Goal: Task Accomplishment & Management: Use online tool/utility

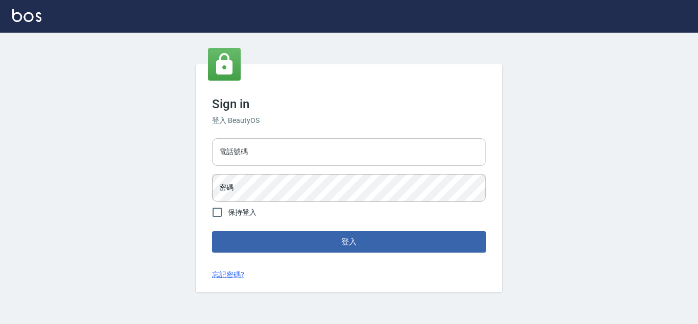
click at [267, 159] on input "電話號碼" at bounding box center [349, 152] width 274 height 28
click at [270, 155] on input "電話號碼" at bounding box center [349, 152] width 274 height 28
click at [274, 149] on input "電話號碼" at bounding box center [349, 152] width 274 height 28
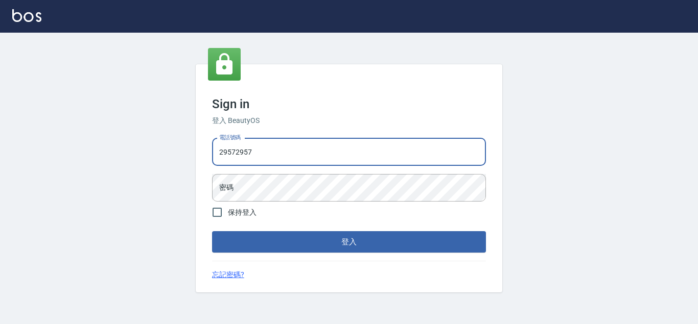
type input "29572957"
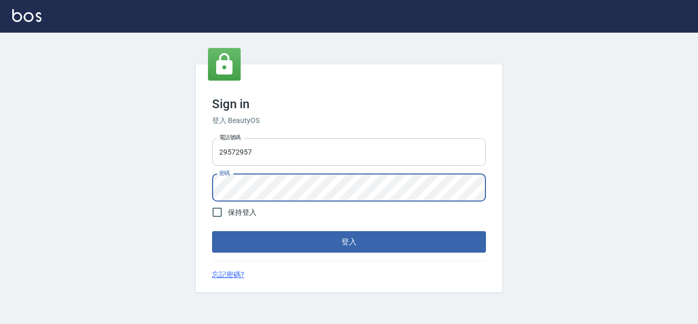
click at [212, 231] on button "登入" at bounding box center [349, 241] width 274 height 21
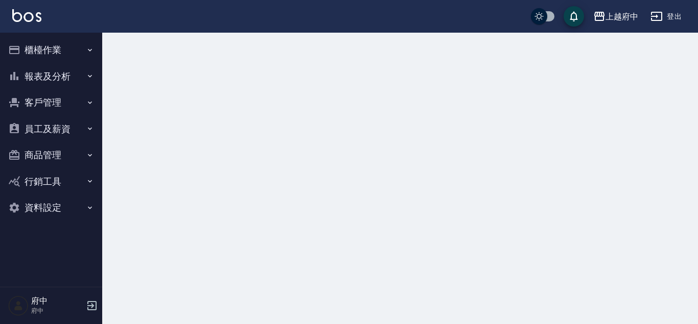
click at [79, 92] on button "客戶管理" at bounding box center [51, 102] width 94 height 27
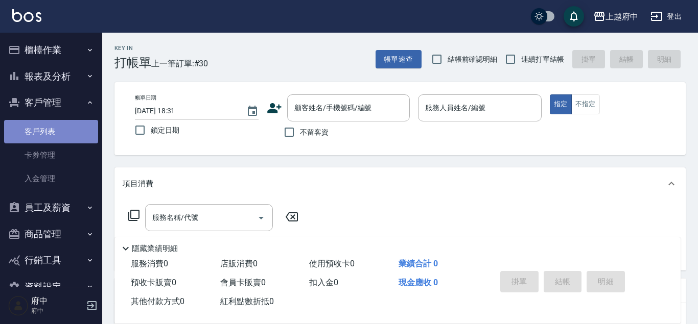
click at [49, 138] on link "客戶列表" at bounding box center [51, 132] width 94 height 24
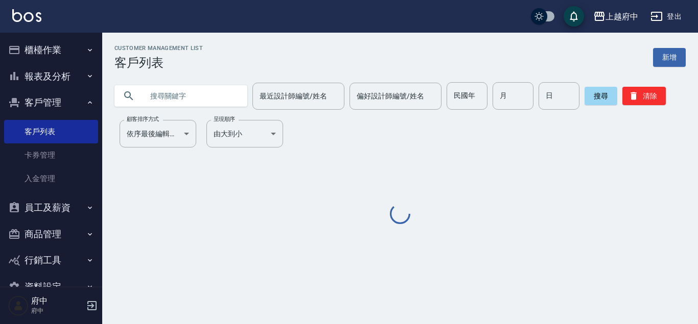
click at [200, 106] on input "text" at bounding box center [191, 96] width 96 height 28
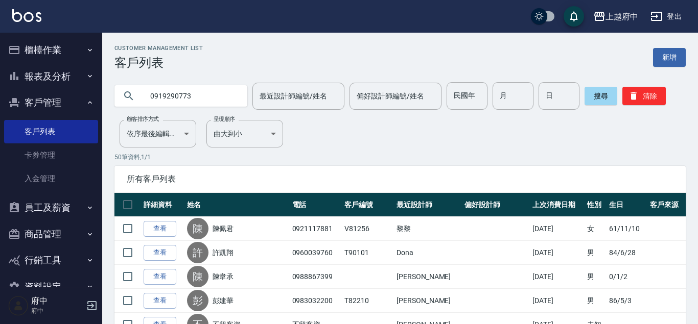
type input "0919290773"
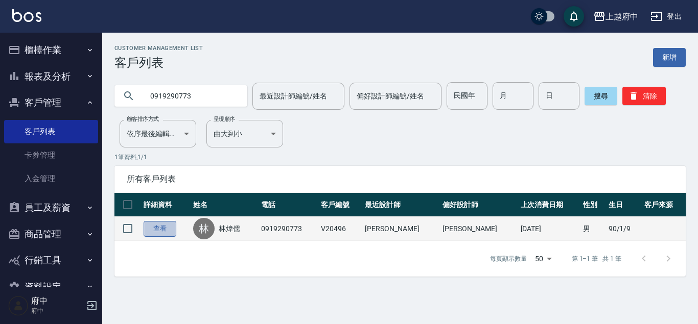
click at [158, 232] on link "查看" at bounding box center [160, 229] width 33 height 16
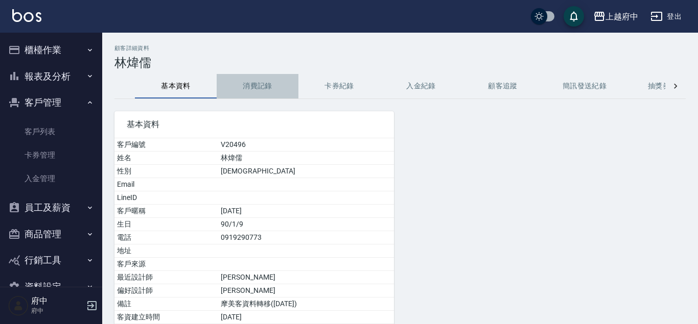
click at [242, 88] on button "消費記錄" at bounding box center [258, 86] width 82 height 25
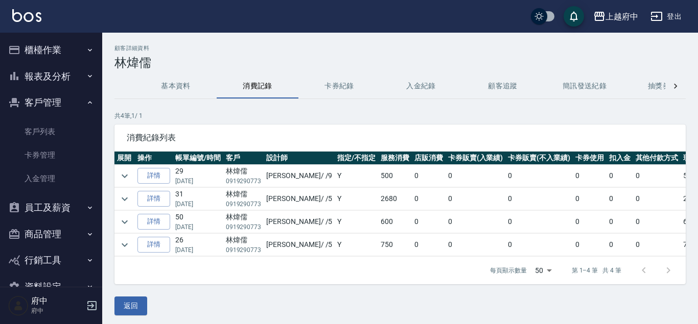
scroll to position [3, 0]
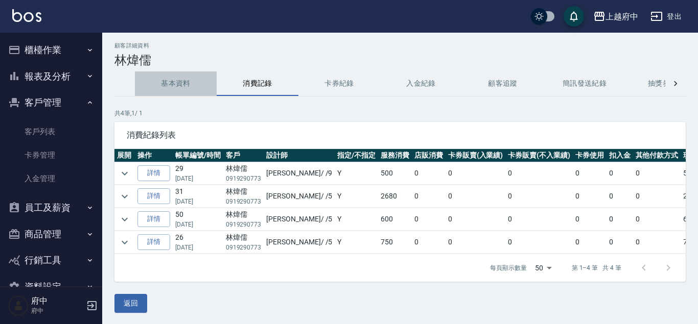
click at [198, 78] on button "基本資料" at bounding box center [176, 84] width 82 height 25
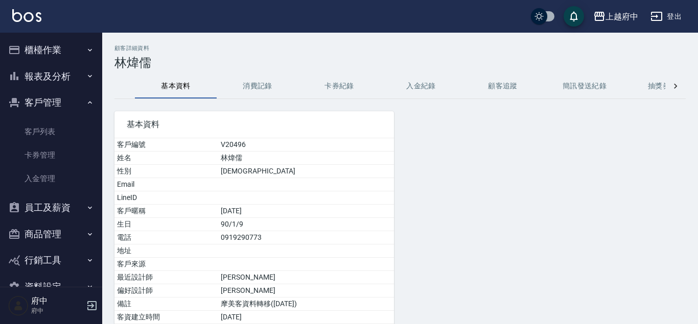
drag, startPoint x: 221, startPoint y: 206, endPoint x: 235, endPoint y: 207, distance: 13.9
click at [235, 207] on td "2022/10/31" at bounding box center [306, 211] width 176 height 13
click at [236, 207] on td "2022/10/31" at bounding box center [306, 211] width 176 height 13
click at [249, 85] on button "消費記錄" at bounding box center [258, 86] width 82 height 25
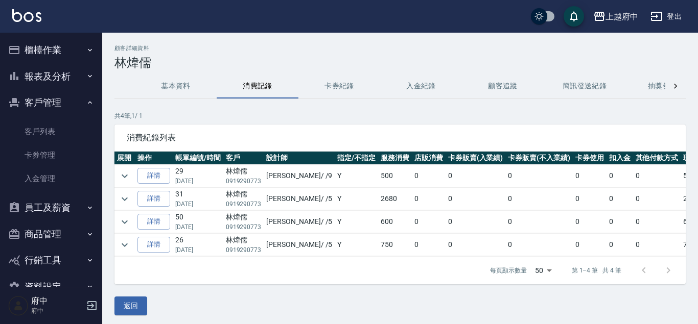
click at [165, 79] on button "基本資料" at bounding box center [176, 86] width 82 height 25
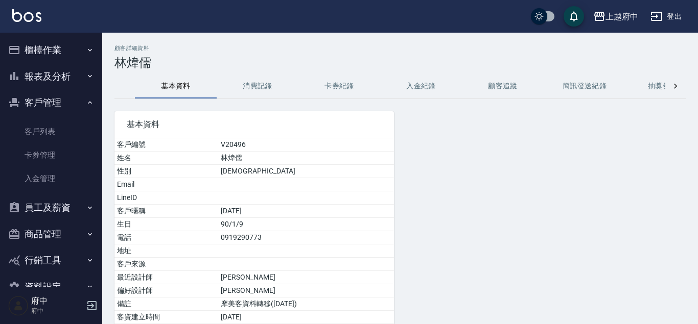
drag, startPoint x: 211, startPoint y: 205, endPoint x: 239, endPoint y: 206, distance: 28.1
click at [239, 205] on td "2022/10/31" at bounding box center [306, 211] width 176 height 13
click at [239, 206] on td "2022/10/31" at bounding box center [306, 211] width 176 height 13
drag, startPoint x: 208, startPoint y: 161, endPoint x: 248, endPoint y: 161, distance: 39.9
click at [248, 161] on td "林煒儒" at bounding box center [306, 158] width 176 height 13
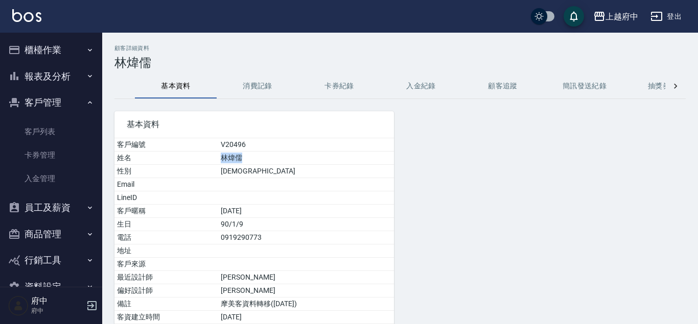
copy td "林煒儒"
drag, startPoint x: 207, startPoint y: 240, endPoint x: 271, endPoint y: 244, distance: 64.0
click at [271, 244] on td "0919290773" at bounding box center [306, 237] width 176 height 13
copy td "0919290773"
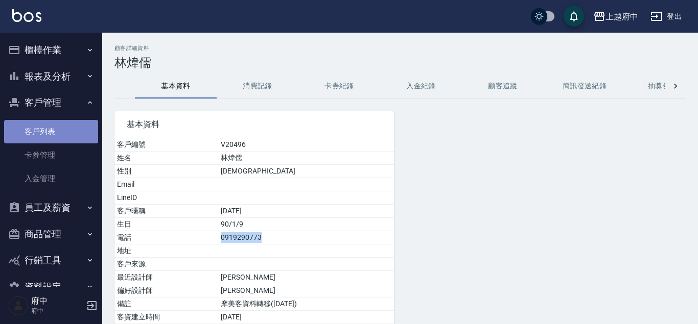
click at [46, 132] on link "客戶列表" at bounding box center [51, 132] width 94 height 24
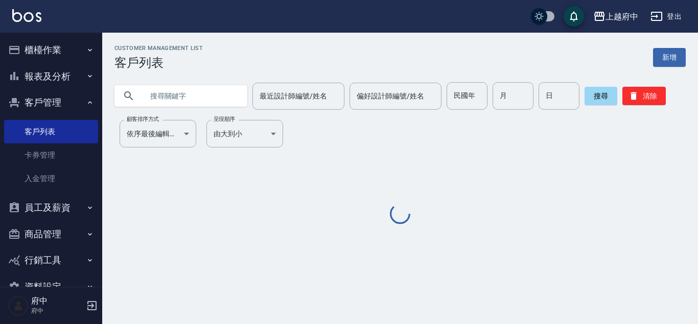
click at [185, 86] on input "text" at bounding box center [191, 96] width 96 height 28
paste input "0930699783"
type input "0930699783"
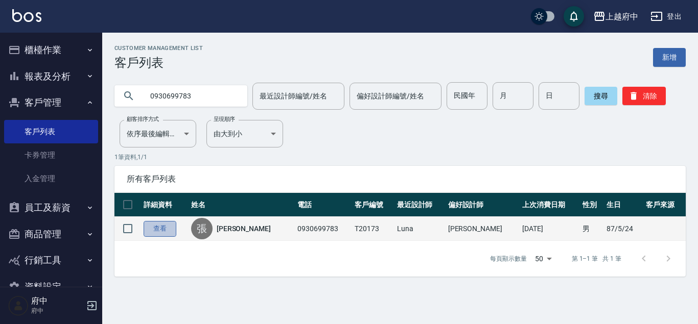
click at [154, 232] on link "查看" at bounding box center [160, 229] width 33 height 16
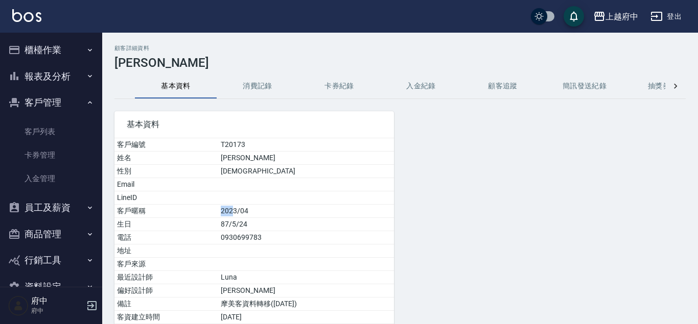
drag, startPoint x: 203, startPoint y: 216, endPoint x: 224, endPoint y: 212, distance: 21.3
click at [223, 212] on tr "客戶暱稱 2023/04" at bounding box center [253, 211] width 279 height 13
click at [262, 82] on button "消費記錄" at bounding box center [258, 86] width 82 height 25
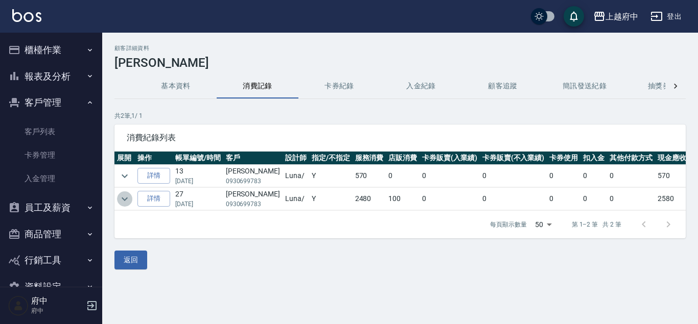
click at [127, 196] on icon "expand row" at bounding box center [125, 199] width 12 height 12
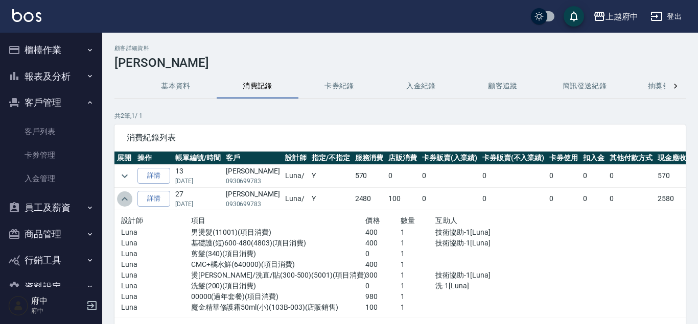
click at [127, 196] on icon "expand row" at bounding box center [125, 199] width 12 height 12
